Goal: Find specific page/section: Find specific page/section

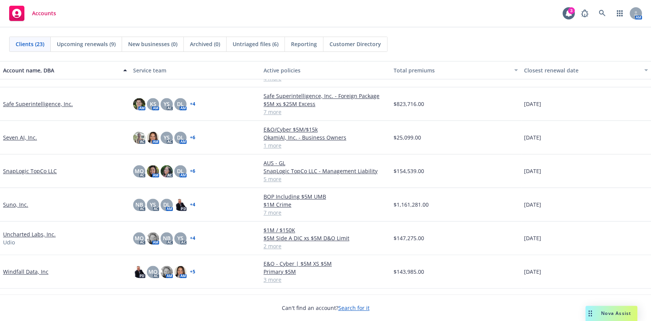
scroll to position [511, 0]
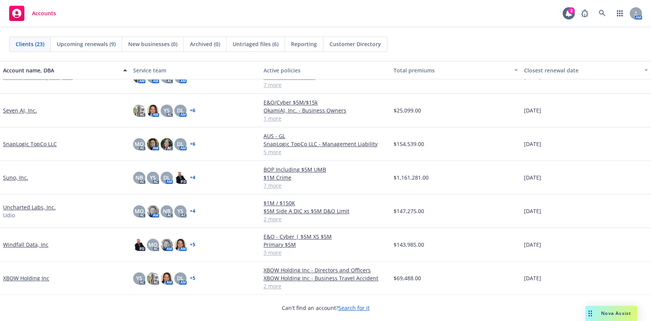
click at [31, 240] on link "XBOW Holding Inc" at bounding box center [26, 278] width 46 height 8
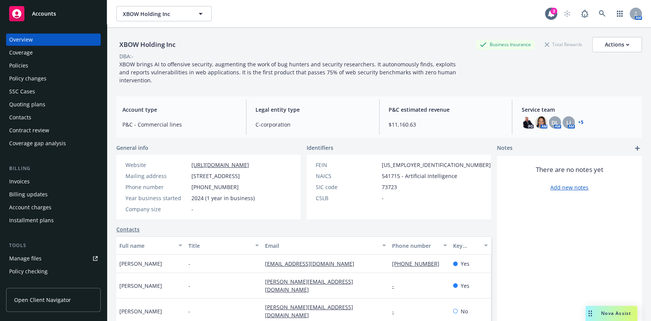
click at [37, 182] on div "Invoices" at bounding box center [53, 182] width 89 height 12
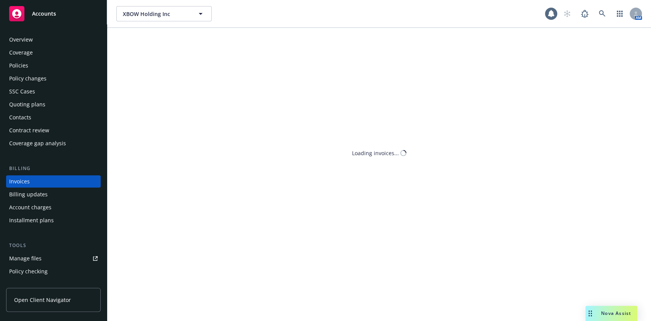
scroll to position [9, 0]
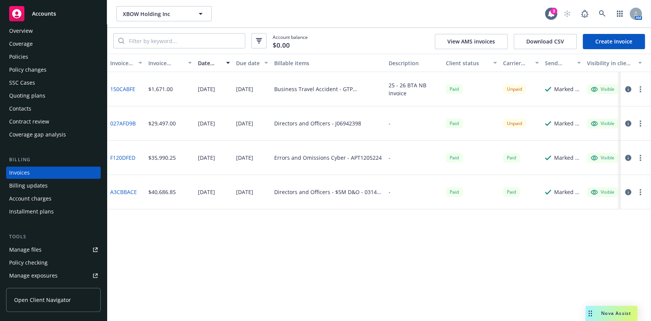
click at [488, 90] on button "button" at bounding box center [640, 89] width 9 height 9
click at [488, 116] on div "Paid" at bounding box center [471, 123] width 57 height 34
click at [488, 92] on icon "button" at bounding box center [629, 89] width 6 height 6
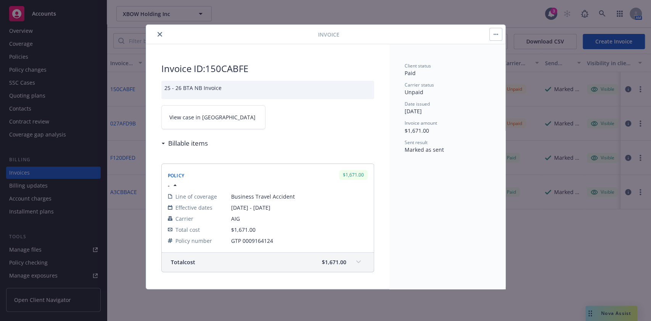
click at [234, 119] on link "View case in [GEOGRAPHIC_DATA]" at bounding box center [213, 117] width 104 height 24
click at [158, 34] on icon "close" at bounding box center [160, 34] width 5 height 5
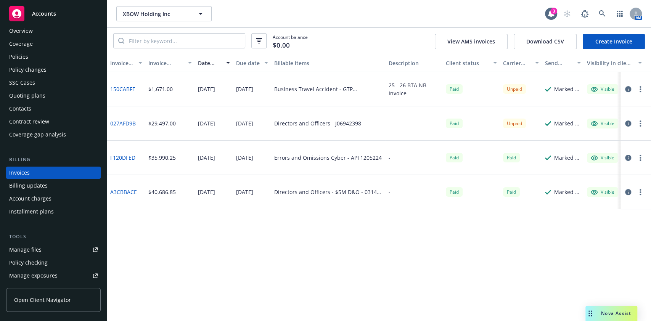
click at [488, 125] on button "button" at bounding box center [628, 123] width 9 height 9
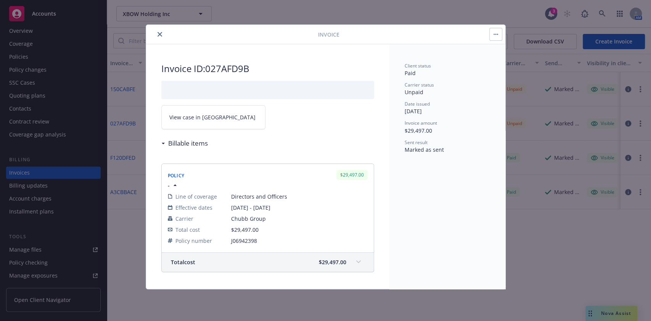
click at [207, 114] on span "View case in [GEOGRAPHIC_DATA]" at bounding box center [212, 117] width 86 height 8
click at [158, 34] on icon "close" at bounding box center [160, 34] width 5 height 5
